Goal: Check status: Check status

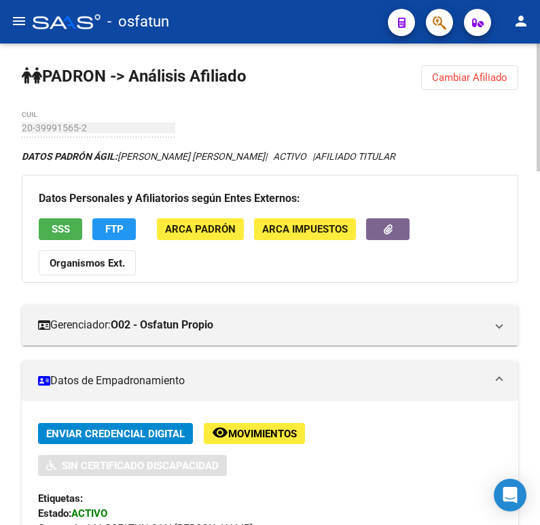
click at [476, 84] on button "Cambiar Afiliado" at bounding box center [469, 77] width 97 height 24
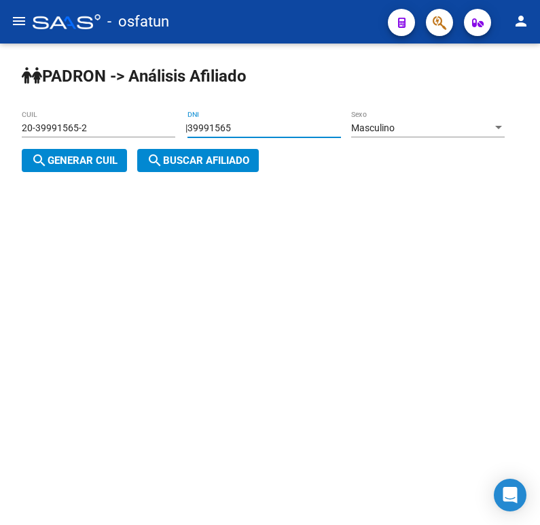
drag, startPoint x: 268, startPoint y: 128, endPoint x: 71, endPoint y: 154, distance: 198.8
click at [71, 154] on div "| 39991565 DNI Masculino Sexo search Generar CUIL" at bounding box center [268, 144] width 493 height 44
paste input "1978023"
type input "31978023"
click at [351, 134] on div "Masculino" at bounding box center [421, 128] width 141 height 12
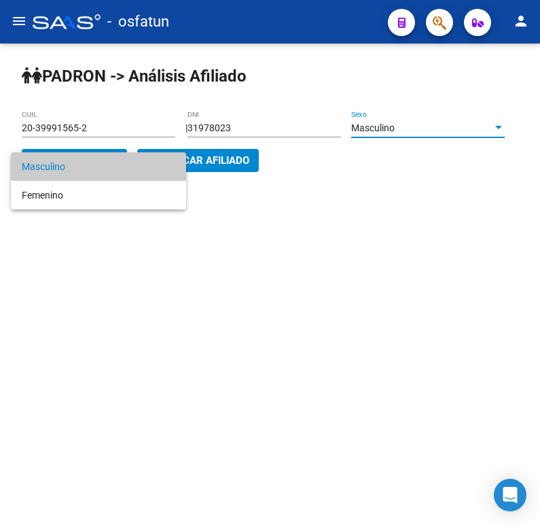
drag, startPoint x: 210, startPoint y: 166, endPoint x: 236, endPoint y: 169, distance: 26.1
click at [211, 166] on div at bounding box center [270, 262] width 540 height 525
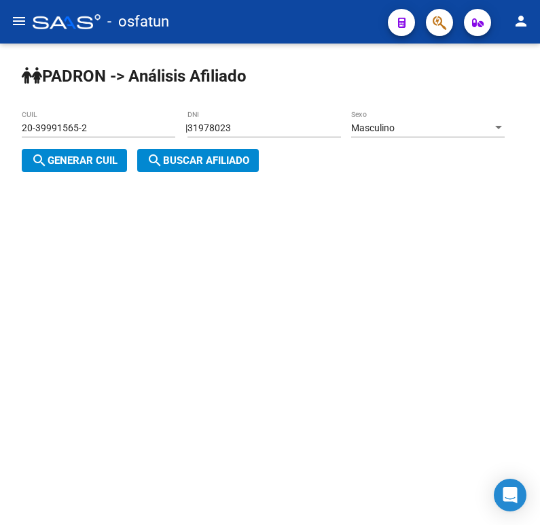
click at [118, 167] on span "search Generar CUIL" at bounding box center [74, 160] width 86 height 12
type input "20-31978023-9"
click at [259, 158] on button "search Buscar afiliado" at bounding box center [198, 160] width 122 height 23
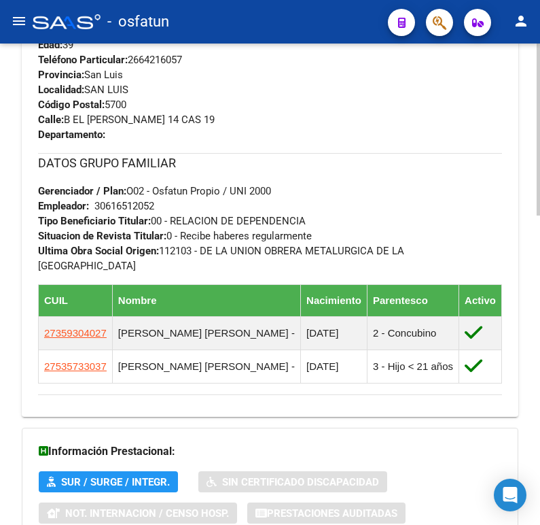
scroll to position [867, 0]
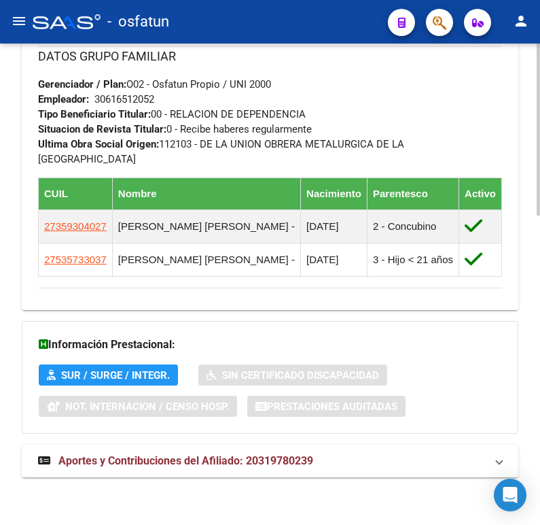
click at [209, 454] on span "Aportes y Contribuciones del Afiliado: 20319780239" at bounding box center [185, 460] width 255 height 13
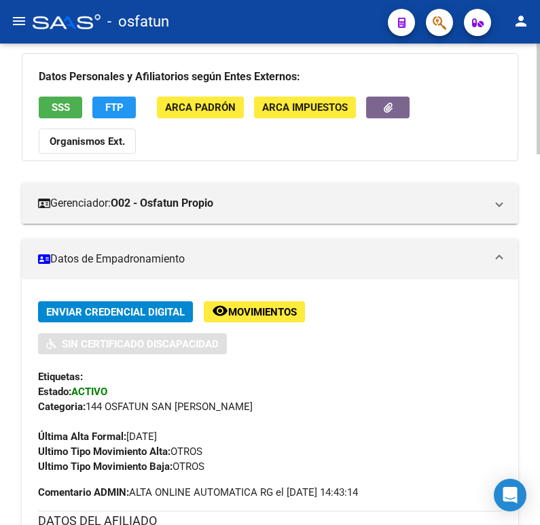
scroll to position [0, 0]
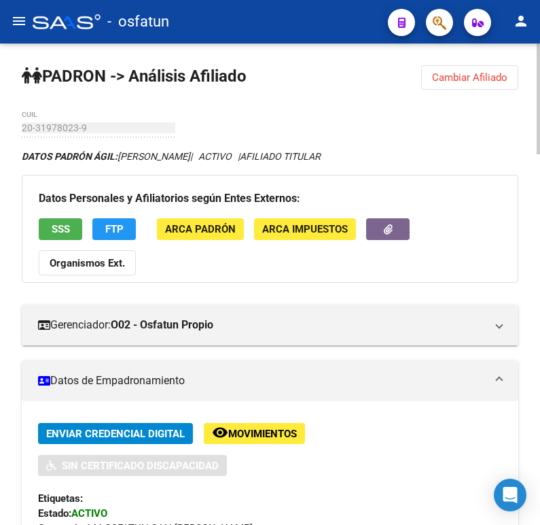
click at [484, 83] on button "Cambiar Afiliado" at bounding box center [469, 77] width 97 height 24
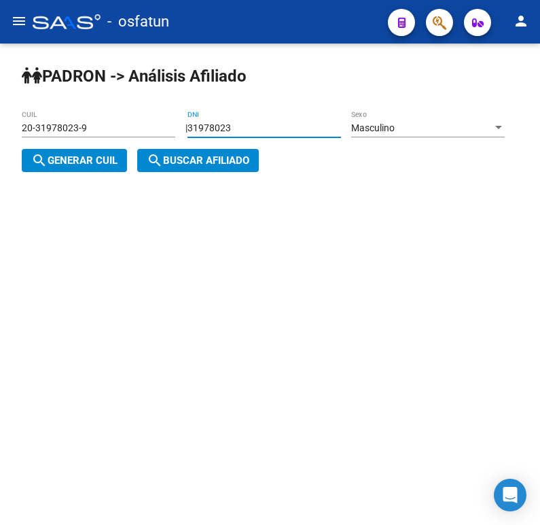
drag, startPoint x: 257, startPoint y: 130, endPoint x: 52, endPoint y: 162, distance: 207.1
click at [52, 162] on div "| 31978023 DNI Masculino Sexo search Generar CUIL" at bounding box center [268, 144] width 493 height 44
paste input "2008368"
type input "20083683"
click at [351, 134] on div "Masculino" at bounding box center [421, 128] width 141 height 12
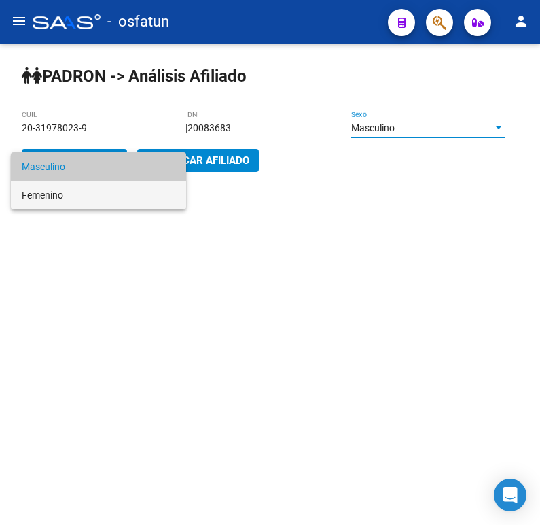
click at [126, 187] on span "Femenino" at bounding box center [99, 195] width 154 height 29
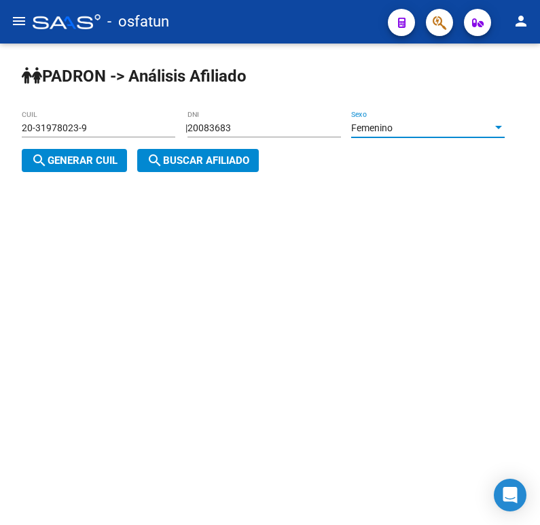
drag, startPoint x: 221, startPoint y: 165, endPoint x: 298, endPoint y: 174, distance: 78.0
click at [118, 165] on span "search Generar CUIL" at bounding box center [74, 160] width 86 height 12
type input "27-20083683-4"
click at [249, 167] on span "search Buscar afiliado" at bounding box center [198, 160] width 103 height 12
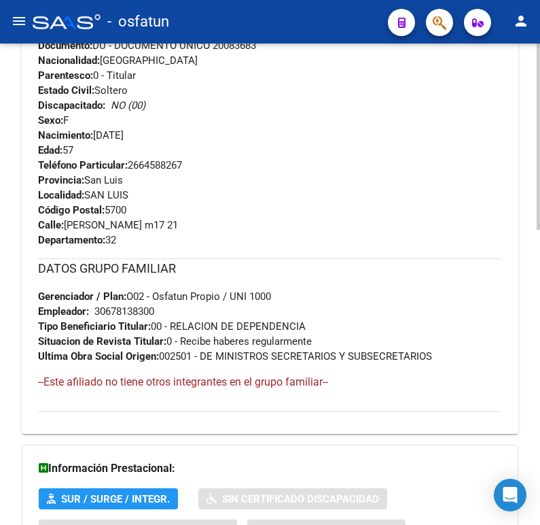
scroll to position [763, 0]
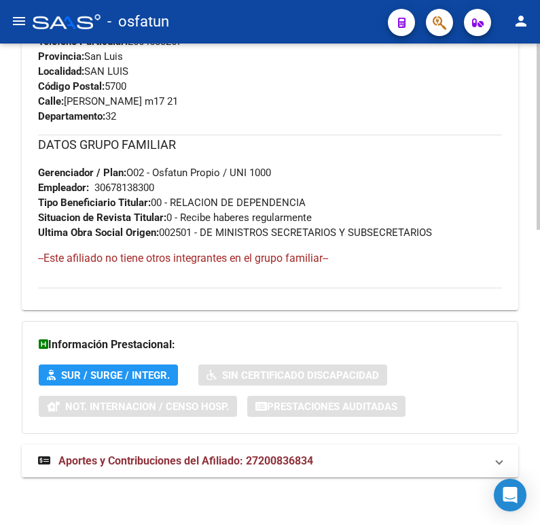
click at [250, 459] on span "Aportes y Contribuciones del Afiliado: 27200836834" at bounding box center [185, 460] width 255 height 13
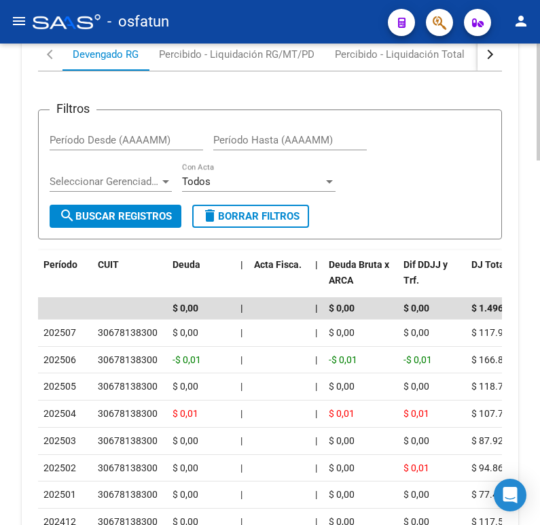
scroll to position [1499, 0]
